Goal: Communication & Community: Share content

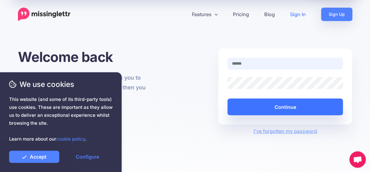
type input "**********"
click at [292, 105] on button "Continue" at bounding box center [285, 106] width 116 height 17
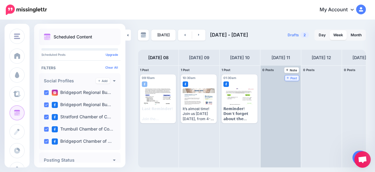
click at [292, 79] on span "Post" at bounding box center [291, 77] width 11 height 3
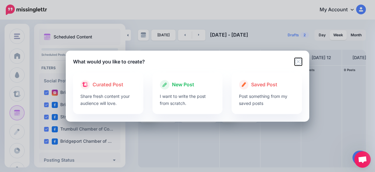
click at [298, 63] on icon "Close" at bounding box center [297, 61] width 7 height 7
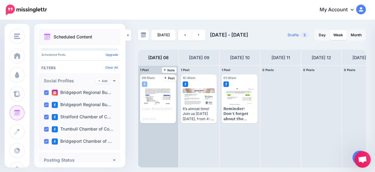
click at [157, 139] on div "09:10am [DATE] 09:10am Published 𝗟𝗮𝘀𝘁 𝗥𝗲𝗺𝗶𝗻𝗱𝗲𝗿! We hope to see you there for th…" at bounding box center [158, 116] width 40 height 102
click at [166, 78] on icon at bounding box center [165, 77] width 2 height 3
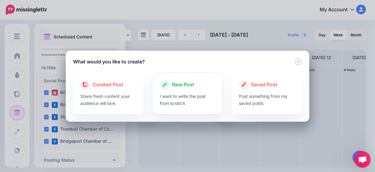
click at [175, 85] on span "New Post" at bounding box center [183, 85] width 22 height 8
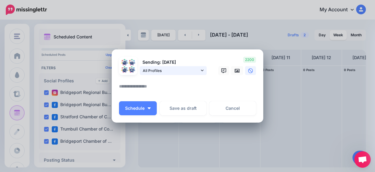
click at [172, 73] on span "All Profiles" at bounding box center [171, 70] width 57 height 6
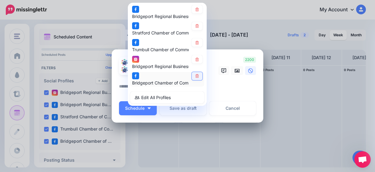
click at [195, 77] on icon at bounding box center [197, 76] width 5 height 4
click at [198, 58] on link at bounding box center [197, 59] width 11 height 8
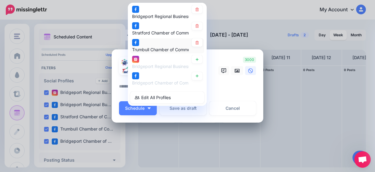
click at [197, 47] on div "Trumbull Chamber of Commerce page" at bounding box center [167, 46] width 70 height 15
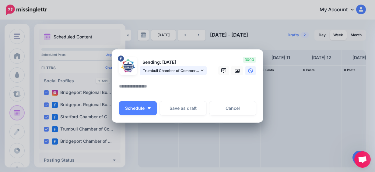
click at [193, 68] on span "Trumbull Chamber of Commerce page" at bounding box center [171, 70] width 57 height 6
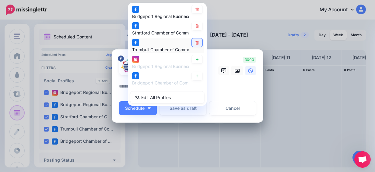
click at [195, 43] on icon at bounding box center [197, 43] width 5 height 4
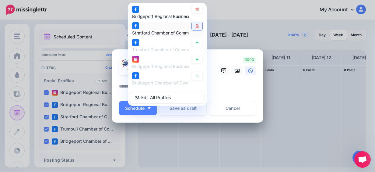
click at [193, 29] on link at bounding box center [197, 26] width 11 height 8
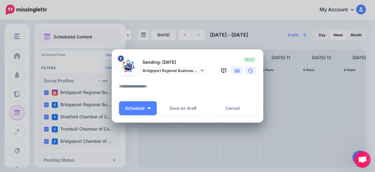
click at [234, 72] on icon at bounding box center [236, 70] width 5 height 5
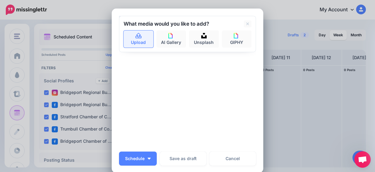
click at [132, 39] on link "Upload" at bounding box center [138, 38] width 30 height 17
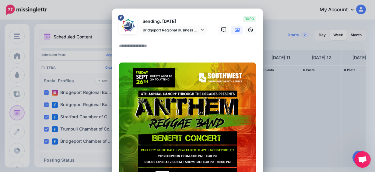
click at [130, 50] on textarea at bounding box center [189, 48] width 140 height 12
paste textarea "**********"
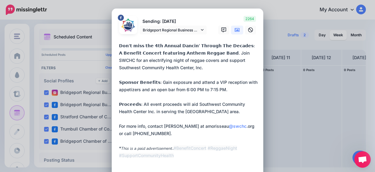
scroll to position [12, 0]
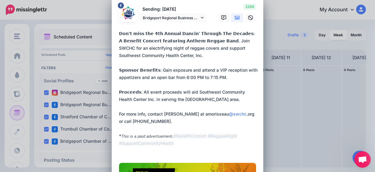
drag, startPoint x: 208, startPoint y: 69, endPoint x: 117, endPoint y: 68, distance: 91.2
click at [119, 68] on textarea "**********" at bounding box center [189, 92] width 140 height 124
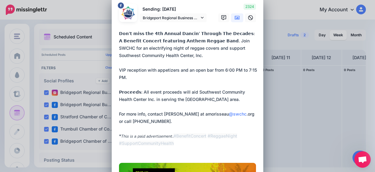
click at [145, 69] on textarea "**********" at bounding box center [189, 92] width 140 height 124
click at [190, 69] on textarea "**********" at bounding box center [189, 92] width 140 height 124
click at [187, 69] on textarea "**********" at bounding box center [189, 92] width 140 height 124
drag, startPoint x: 192, startPoint y: 69, endPoint x: 144, endPoint y: 69, distance: 48.4
click at [144, 69] on textarea "**********" at bounding box center [189, 92] width 140 height 124
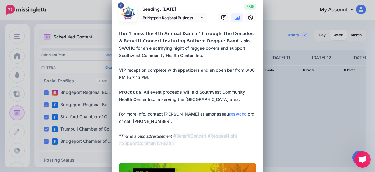
click at [145, 78] on textarea "**********" at bounding box center [189, 92] width 140 height 124
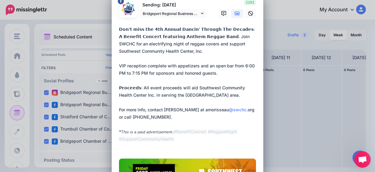
scroll to position [16, 0]
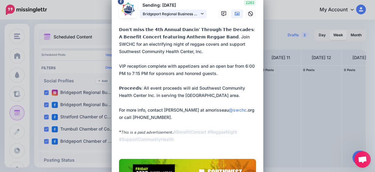
type textarea "**********"
click at [187, 14] on span "Bridgeport Regional Business Council page" at bounding box center [171, 14] width 57 height 6
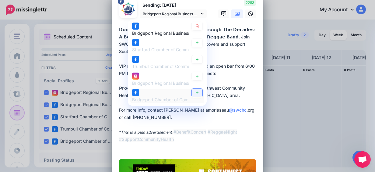
click at [196, 88] on link at bounding box center [197, 92] width 11 height 8
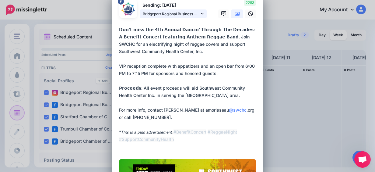
click at [190, 14] on span "Bridgeport Regional Business Council page" at bounding box center [171, 14] width 57 height 6
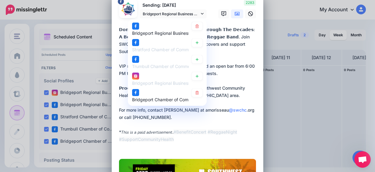
click at [241, 95] on textarea "**********" at bounding box center [189, 88] width 140 height 124
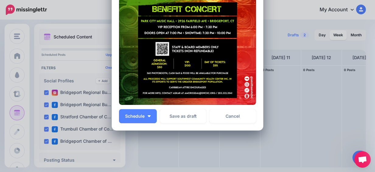
scroll to position [241, 0]
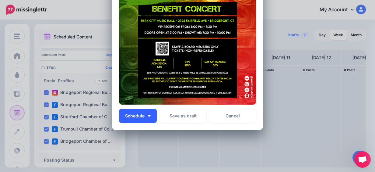
click at [149, 114] on button "Schedule" at bounding box center [138, 116] width 38 height 14
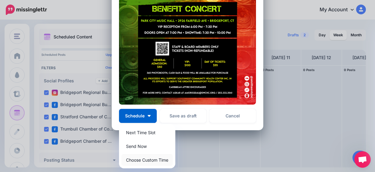
click at [148, 159] on link "Choose Custom Time" at bounding box center [146, 160] width 51 height 12
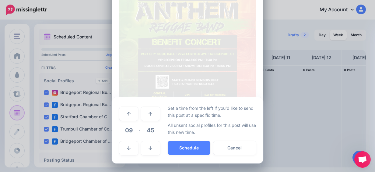
scroll to position [208, 0]
click at [128, 129] on span "09" at bounding box center [128, 130] width 16 height 16
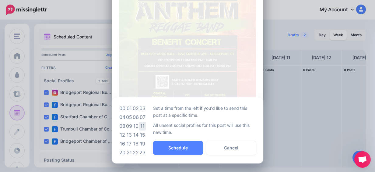
click at [141, 127] on td "11" at bounding box center [142, 125] width 7 height 9
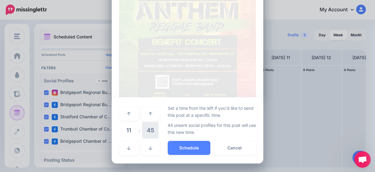
click at [142, 127] on span "45" at bounding box center [150, 130] width 16 height 16
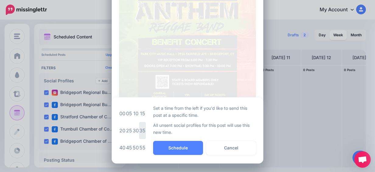
click at [139, 127] on td "35" at bounding box center [142, 130] width 7 height 17
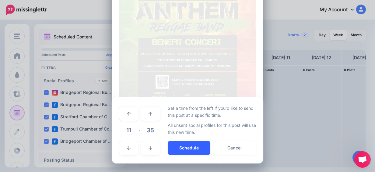
click at [182, 145] on button "Schedule" at bounding box center [189, 148] width 43 height 14
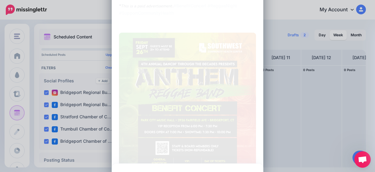
scroll to position [240, 0]
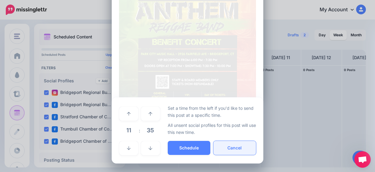
click at [224, 146] on button "Cancel" at bounding box center [234, 148] width 43 height 14
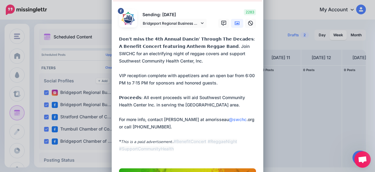
scroll to position [0, 0]
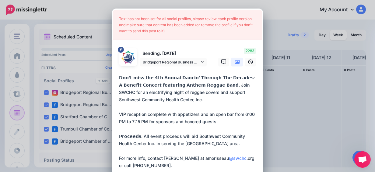
click at [160, 109] on textarea "**********" at bounding box center [189, 136] width 140 height 124
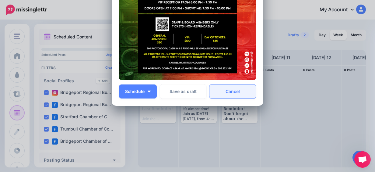
click at [228, 93] on link "Cancel" at bounding box center [232, 91] width 47 height 14
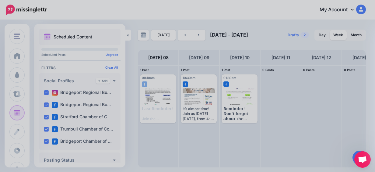
scroll to position [0, 0]
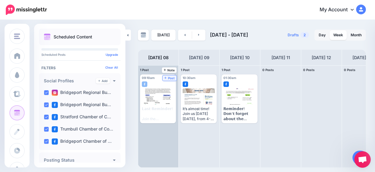
click at [166, 80] on link "Post" at bounding box center [169, 77] width 14 height 5
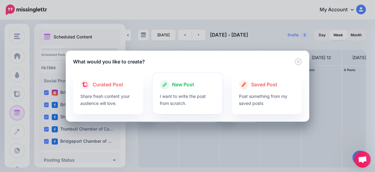
click at [168, 81] on icon at bounding box center [165, 85] width 10 height 10
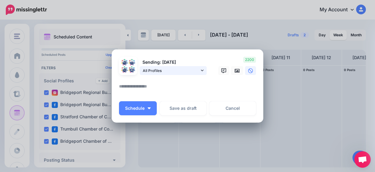
click at [183, 70] on span "All Profiles" at bounding box center [171, 70] width 57 height 6
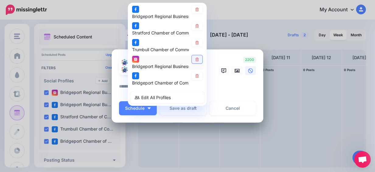
click at [194, 61] on link at bounding box center [197, 59] width 11 height 8
click at [195, 43] on icon at bounding box center [197, 43] width 5 height 4
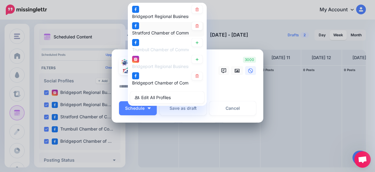
click at [195, 30] on div "Stratford Chamber of Commerce page" at bounding box center [167, 29] width 70 height 15
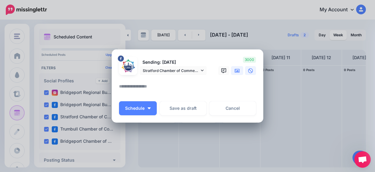
click at [231, 72] on link at bounding box center [237, 70] width 12 height 9
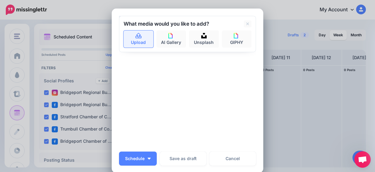
click at [143, 38] on link "Upload" at bounding box center [138, 38] width 30 height 17
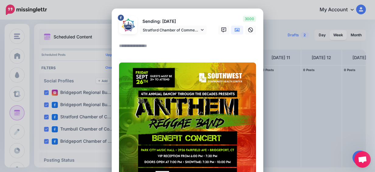
click at [123, 47] on textarea at bounding box center [189, 48] width 140 height 12
paste textarea "**********"
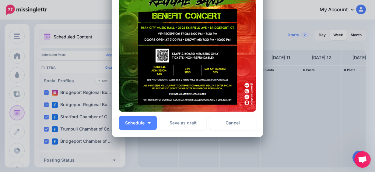
scroll to position [234, 0]
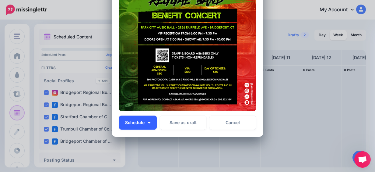
type textarea "**********"
click at [146, 121] on button "Schedule" at bounding box center [138, 122] width 38 height 14
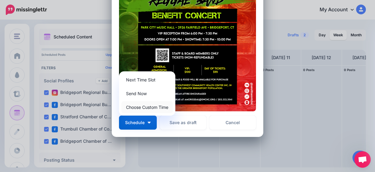
click at [156, 109] on link "Choose Custom Time" at bounding box center [146, 107] width 51 height 12
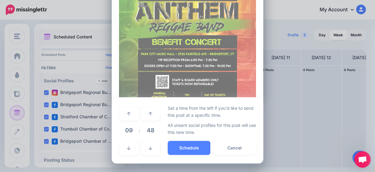
scroll to position [208, 0]
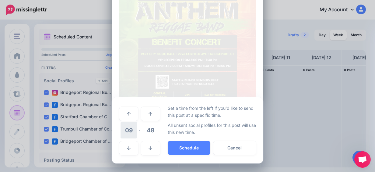
click at [130, 126] on span "09" at bounding box center [128, 130] width 16 height 16
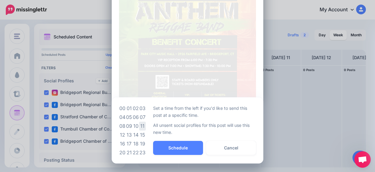
click at [139, 126] on td "11" at bounding box center [142, 125] width 7 height 9
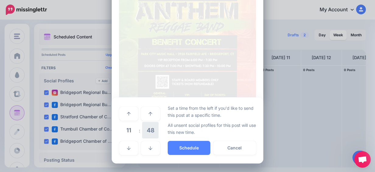
click at [145, 130] on span "48" at bounding box center [150, 130] width 16 height 16
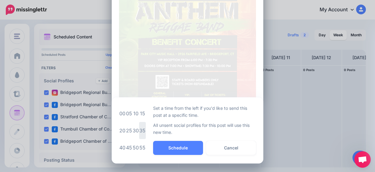
click at [140, 129] on td "35" at bounding box center [142, 130] width 7 height 17
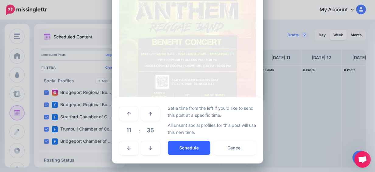
click at [187, 144] on button "Schedule" at bounding box center [189, 148] width 43 height 14
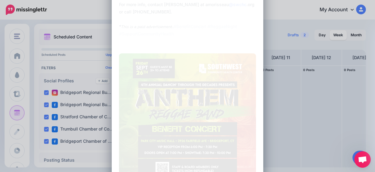
scroll to position [240, 0]
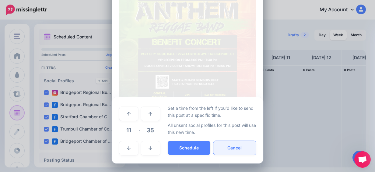
click at [216, 145] on button "Cancel" at bounding box center [234, 148] width 43 height 14
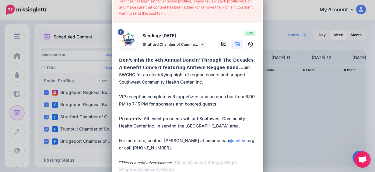
scroll to position [0, 0]
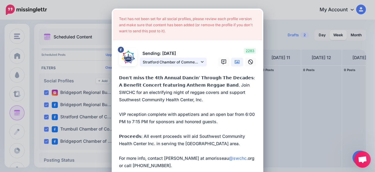
click at [187, 59] on span "Stratford Chamber of Commerce page" at bounding box center [171, 62] width 57 height 6
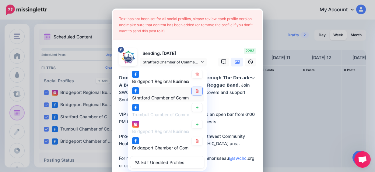
click at [196, 89] on icon at bounding box center [197, 91] width 5 height 4
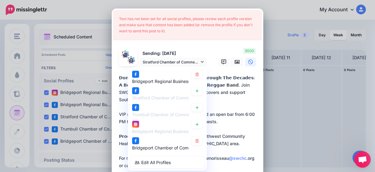
click at [215, 91] on textarea "**********" at bounding box center [189, 136] width 140 height 124
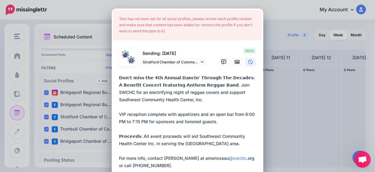
scroll to position [120, 0]
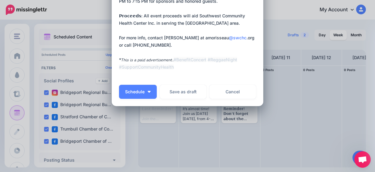
click at [169, 73] on textarea "**********" at bounding box center [189, 16] width 140 height 124
click at [234, 95] on link "Cancel" at bounding box center [232, 92] width 47 height 14
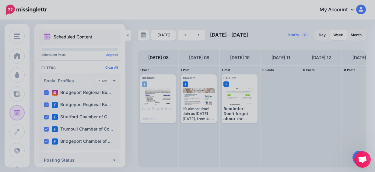
scroll to position [0, 0]
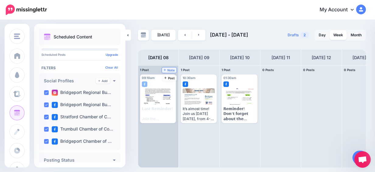
click at [172, 70] on span "Note" at bounding box center [169, 69] width 11 height 3
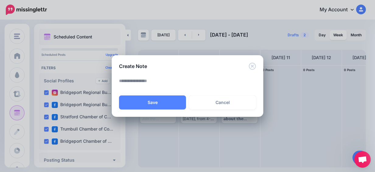
click at [219, 94] on div "Save Cancel" at bounding box center [187, 93] width 137 height 33
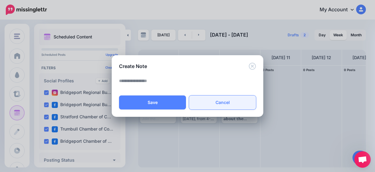
click at [210, 104] on link "Cancel" at bounding box center [222, 102] width 67 height 14
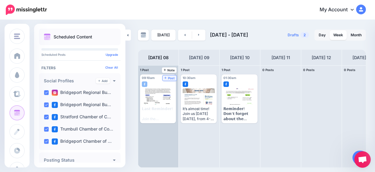
click at [173, 76] on span "Post" at bounding box center [169, 77] width 11 height 3
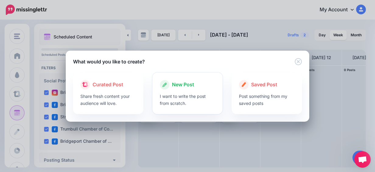
click at [183, 93] on p "I want to write the post from scratch." at bounding box center [188, 99] width 56 height 14
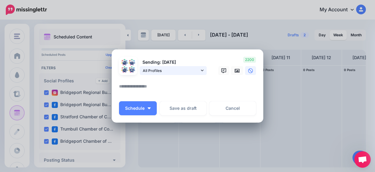
click at [175, 72] on span "All Profiles" at bounding box center [171, 70] width 57 height 6
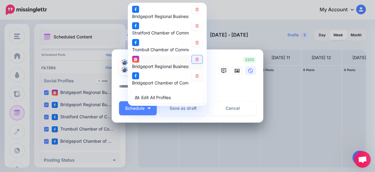
click at [196, 57] on icon at bounding box center [197, 59] width 5 height 4
click at [198, 43] on link at bounding box center [197, 43] width 11 height 8
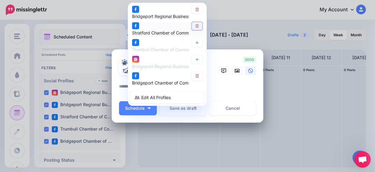
click at [195, 26] on icon at bounding box center [196, 26] width 3 height 4
click at [227, 84] on textarea at bounding box center [189, 88] width 140 height 12
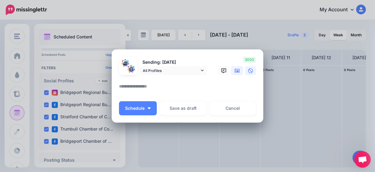
click at [235, 71] on icon at bounding box center [236, 71] width 5 height 4
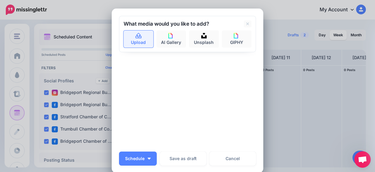
click at [137, 40] on link "Upload" at bounding box center [138, 38] width 30 height 17
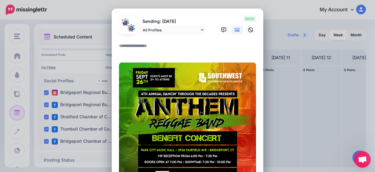
click at [139, 44] on textarea at bounding box center [189, 48] width 140 height 12
paste textarea "**********"
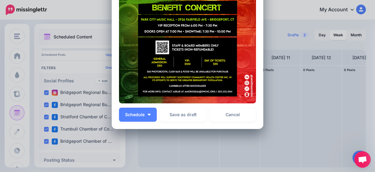
scroll to position [246, 0]
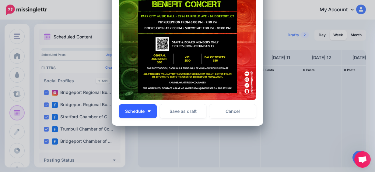
type textarea "**********"
click at [144, 113] on button "Schedule" at bounding box center [138, 111] width 38 height 14
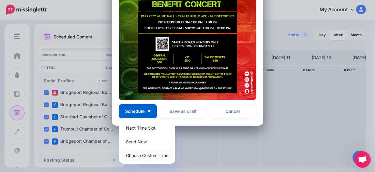
click at [161, 155] on link "Choose Custom Time" at bounding box center [146, 155] width 51 height 12
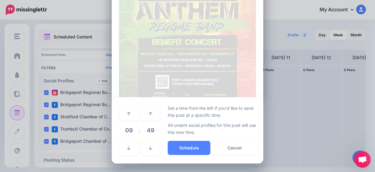
scroll to position [208, 0]
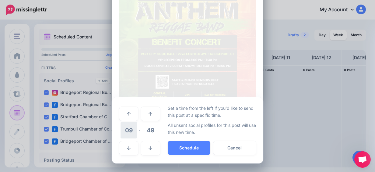
click at [130, 131] on span "09" at bounding box center [128, 130] width 16 height 16
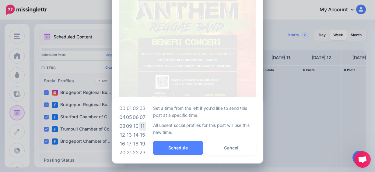
click at [141, 123] on td "11" at bounding box center [142, 125] width 7 height 9
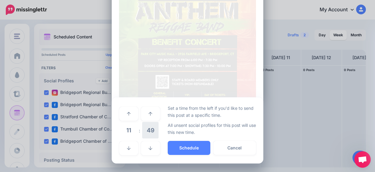
click at [148, 134] on span "49" at bounding box center [150, 130] width 16 height 16
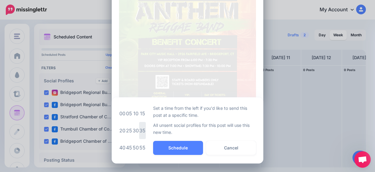
click at [140, 128] on td "35" at bounding box center [142, 130] width 7 height 17
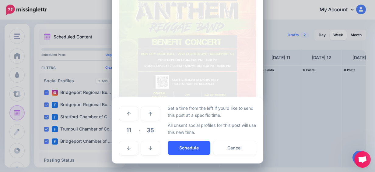
click at [180, 149] on button "Schedule" at bounding box center [189, 148] width 43 height 14
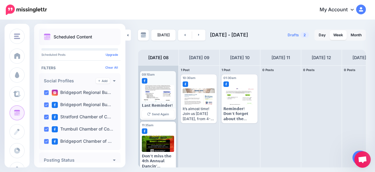
scroll to position [0, 0]
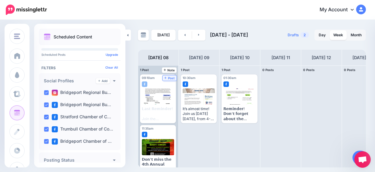
click at [173, 79] on span "Post" at bounding box center [169, 77] width 11 height 3
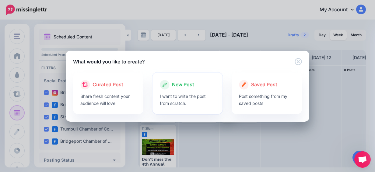
click at [175, 81] on span "New Post" at bounding box center [183, 85] width 22 height 8
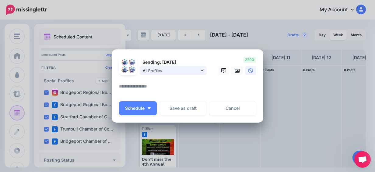
click at [172, 74] on span "All Profiles" at bounding box center [171, 70] width 57 height 6
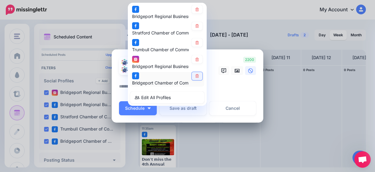
click at [195, 77] on icon at bounding box center [196, 76] width 3 height 4
click at [195, 43] on icon at bounding box center [197, 43] width 5 height 4
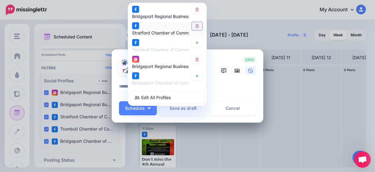
click at [195, 26] on icon at bounding box center [196, 26] width 3 height 4
click at [195, 8] on icon at bounding box center [197, 10] width 5 height 4
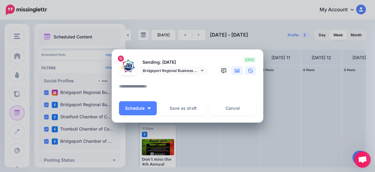
click at [237, 69] on link at bounding box center [237, 70] width 12 height 9
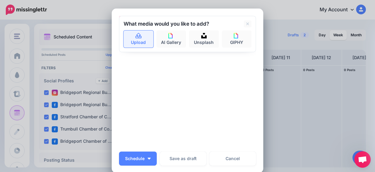
click at [133, 44] on link "Upload" at bounding box center [138, 38] width 30 height 17
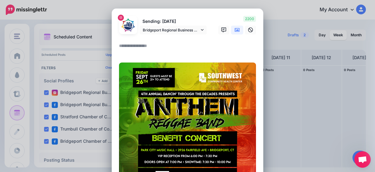
click at [121, 43] on textarea at bounding box center [189, 48] width 140 height 12
click at [249, 33] on link at bounding box center [250, 30] width 11 height 9
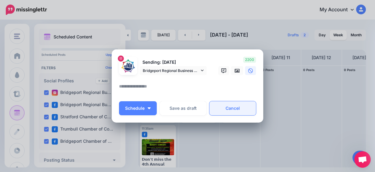
click at [238, 106] on link "Cancel" at bounding box center [232, 108] width 47 height 14
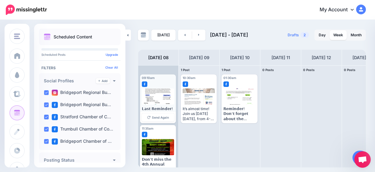
scroll to position [10, 0]
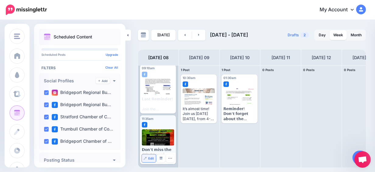
click at [150, 158] on span "Edit" at bounding box center [151, 157] width 6 height 3
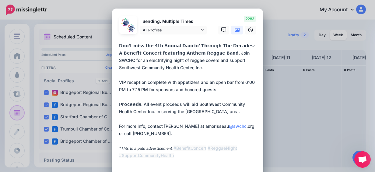
drag, startPoint x: 117, startPoint y: 44, endPoint x: 252, endPoint y: 165, distance: 181.6
click at [252, 165] on textarea "**********" at bounding box center [189, 104] width 140 height 124
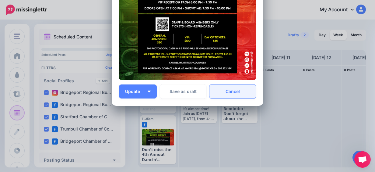
click at [240, 90] on link "Cancel" at bounding box center [232, 91] width 47 height 14
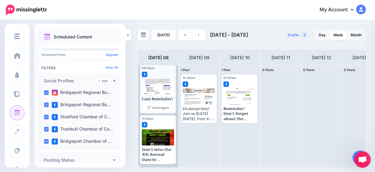
scroll to position [0, 0]
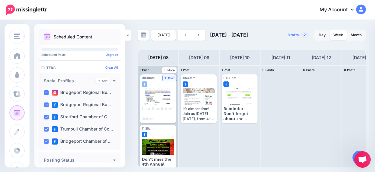
click at [170, 75] on link "Post" at bounding box center [169, 77] width 14 height 5
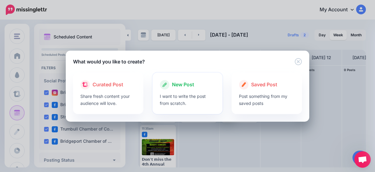
click at [201, 88] on div "New Post" at bounding box center [188, 85] width 56 height 10
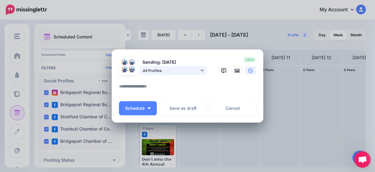
click at [157, 68] on span "All Profiles" at bounding box center [171, 70] width 57 height 6
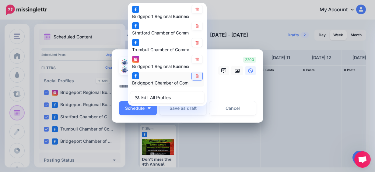
click at [195, 76] on icon at bounding box center [196, 76] width 3 height 4
click at [195, 42] on icon at bounding box center [197, 43] width 5 height 4
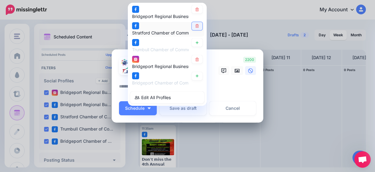
click at [196, 26] on icon at bounding box center [196, 26] width 3 height 4
click at [196, 11] on icon at bounding box center [197, 10] width 5 height 4
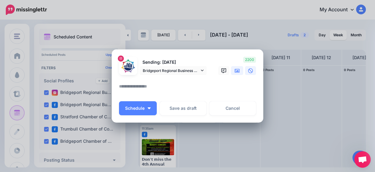
click at [234, 71] on icon at bounding box center [236, 70] width 5 height 5
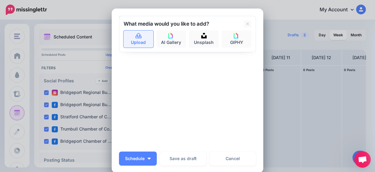
click at [143, 43] on link "Upload" at bounding box center [138, 38] width 30 height 17
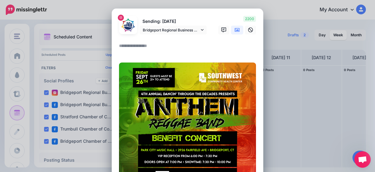
click at [141, 47] on textarea at bounding box center [189, 48] width 140 height 12
paste textarea "**********"
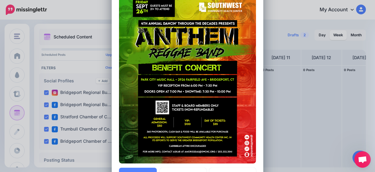
scroll to position [265, 0]
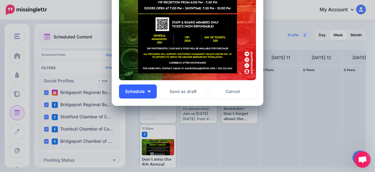
type textarea "**********"
click at [146, 94] on button "Schedule" at bounding box center [138, 91] width 38 height 14
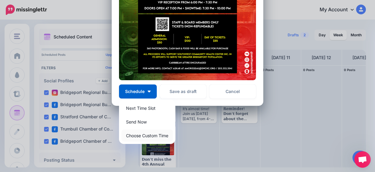
click at [155, 137] on link "Choose Custom Time" at bounding box center [146, 135] width 51 height 12
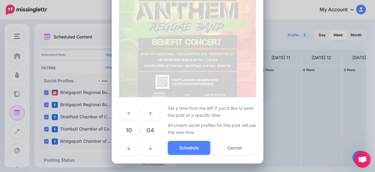
scroll to position [208, 0]
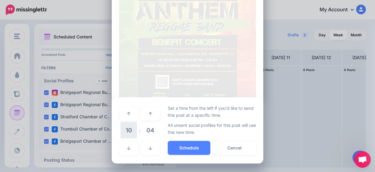
click at [130, 130] on span "10" at bounding box center [128, 130] width 16 height 16
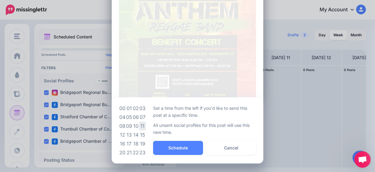
click at [139, 124] on td "11" at bounding box center [142, 125] width 7 height 9
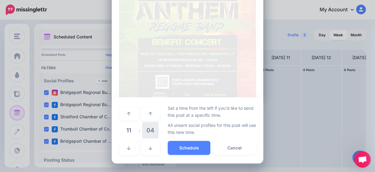
click at [148, 130] on span "04" at bounding box center [150, 130] width 16 height 16
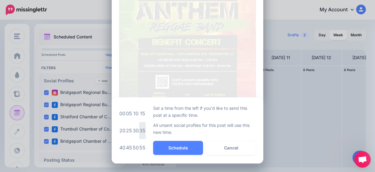
click at [140, 131] on td "35" at bounding box center [142, 130] width 7 height 17
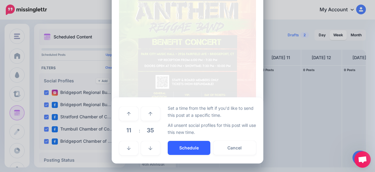
click at [170, 150] on button "Schedule" at bounding box center [189, 148] width 43 height 14
